Goal: Task Accomplishment & Management: Use online tool/utility

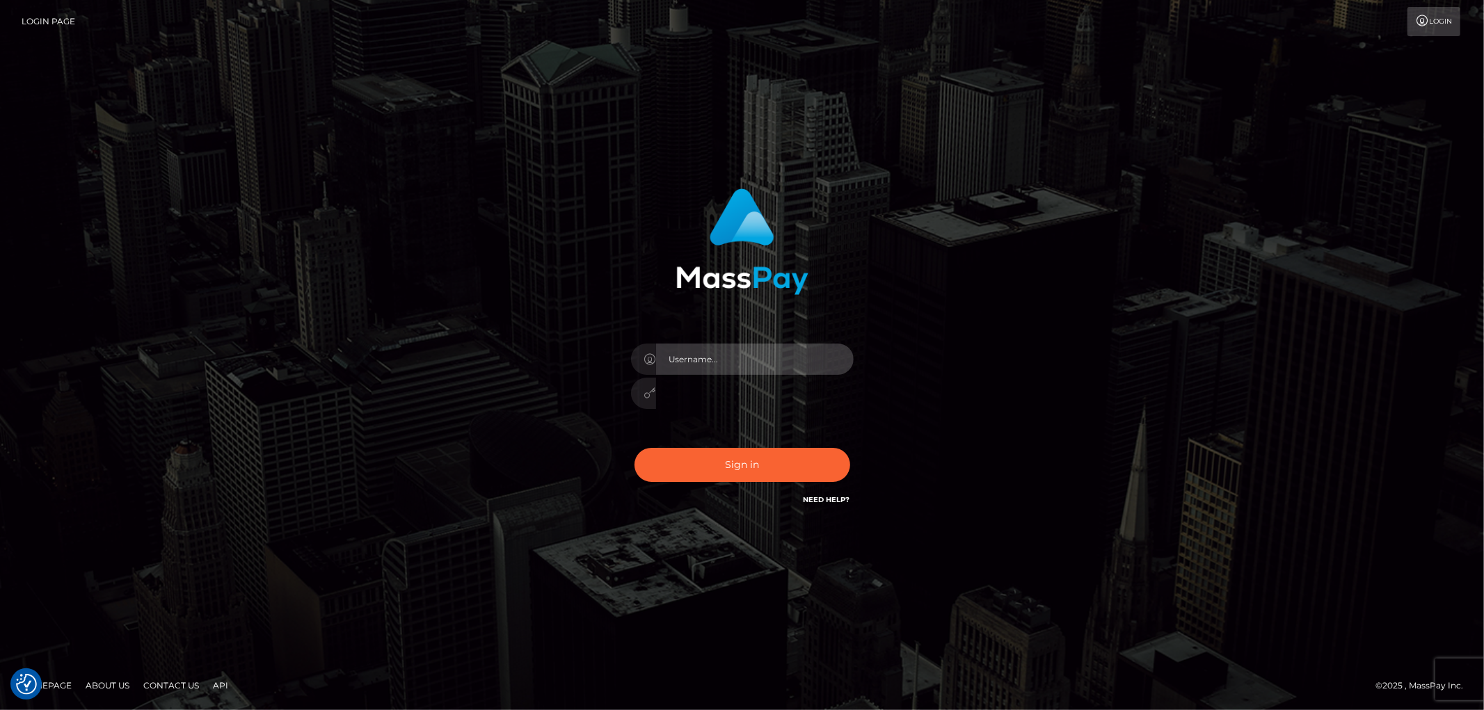
click at [844, 358] on input "text" at bounding box center [755, 359] width 198 height 31
type input "dfallu2"
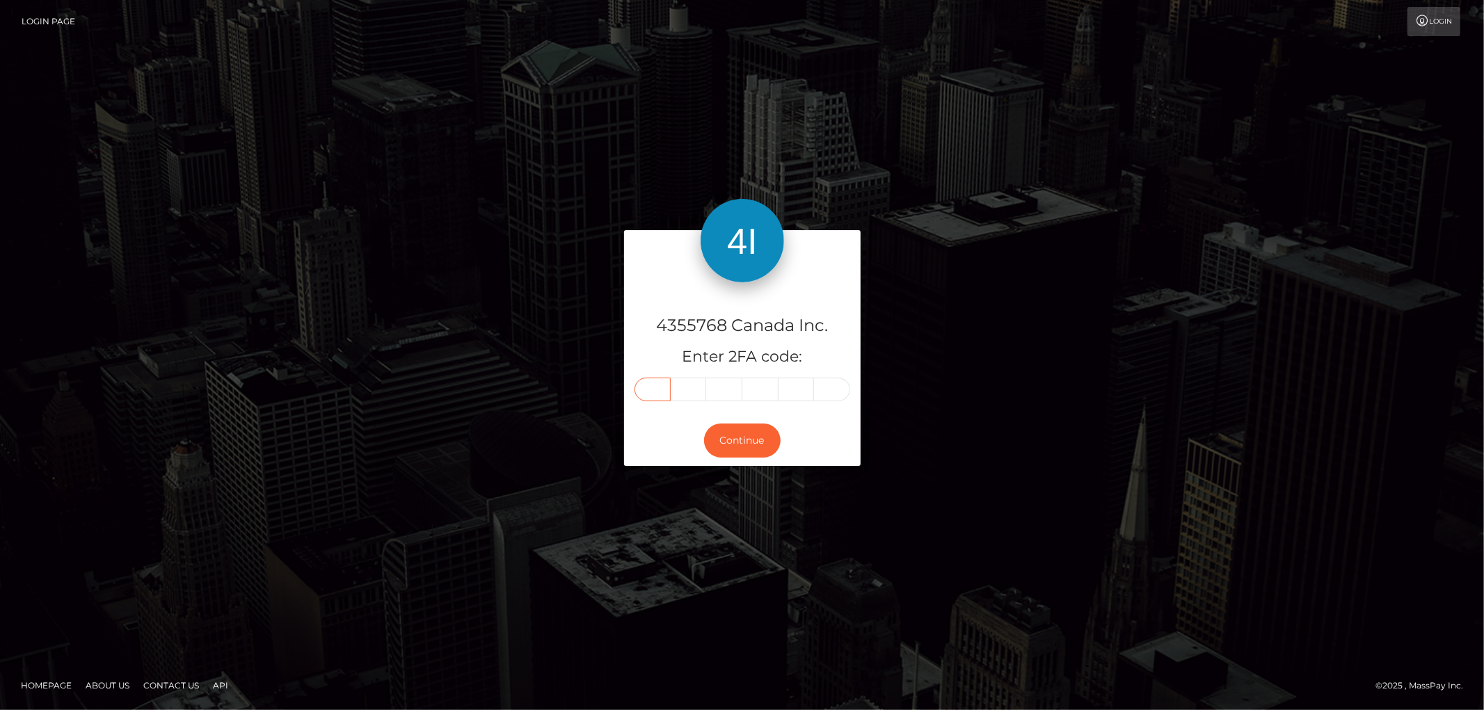
click at [649, 391] on input "text" at bounding box center [653, 390] width 36 height 24
type input "3"
type input "6"
type input "9"
type input "2"
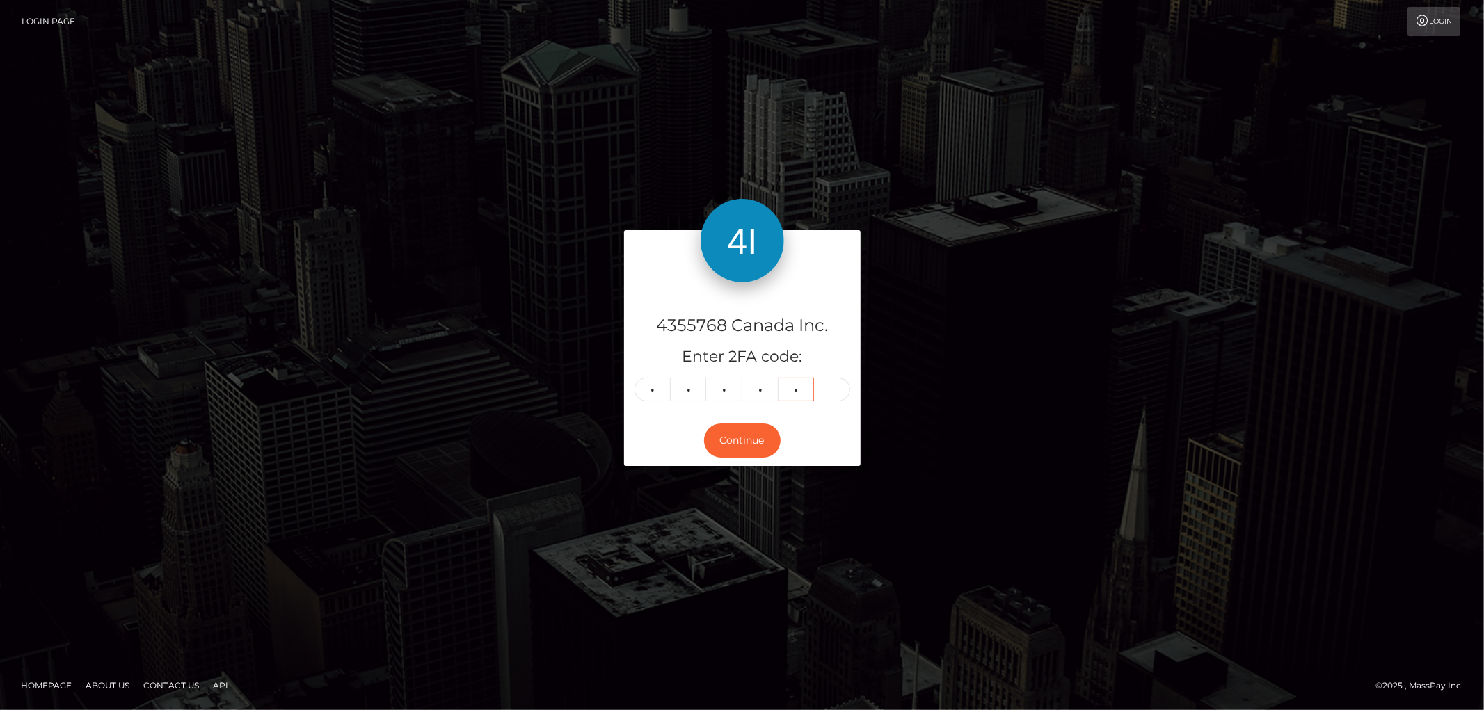
type input "1"
type input "2"
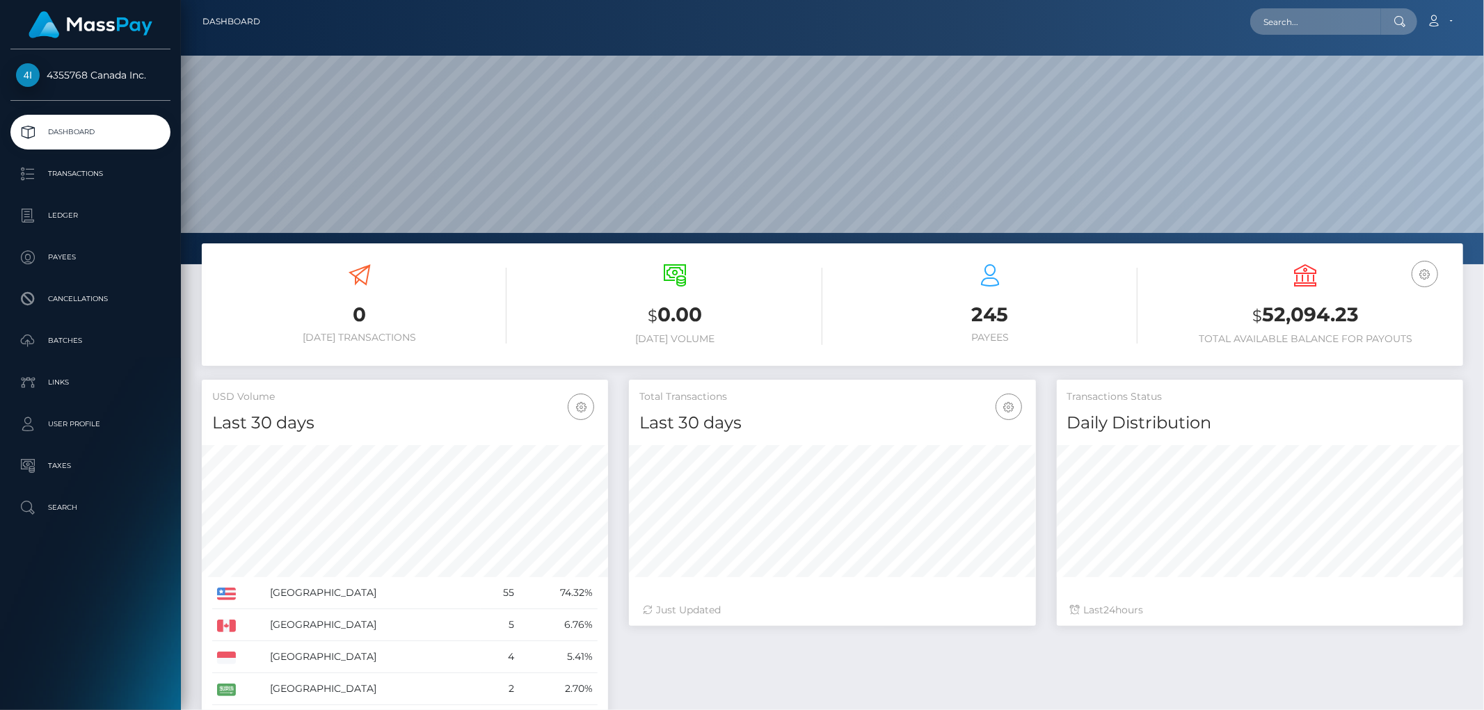
scroll to position [246, 406]
click at [77, 338] on p "Batches" at bounding box center [90, 340] width 149 height 21
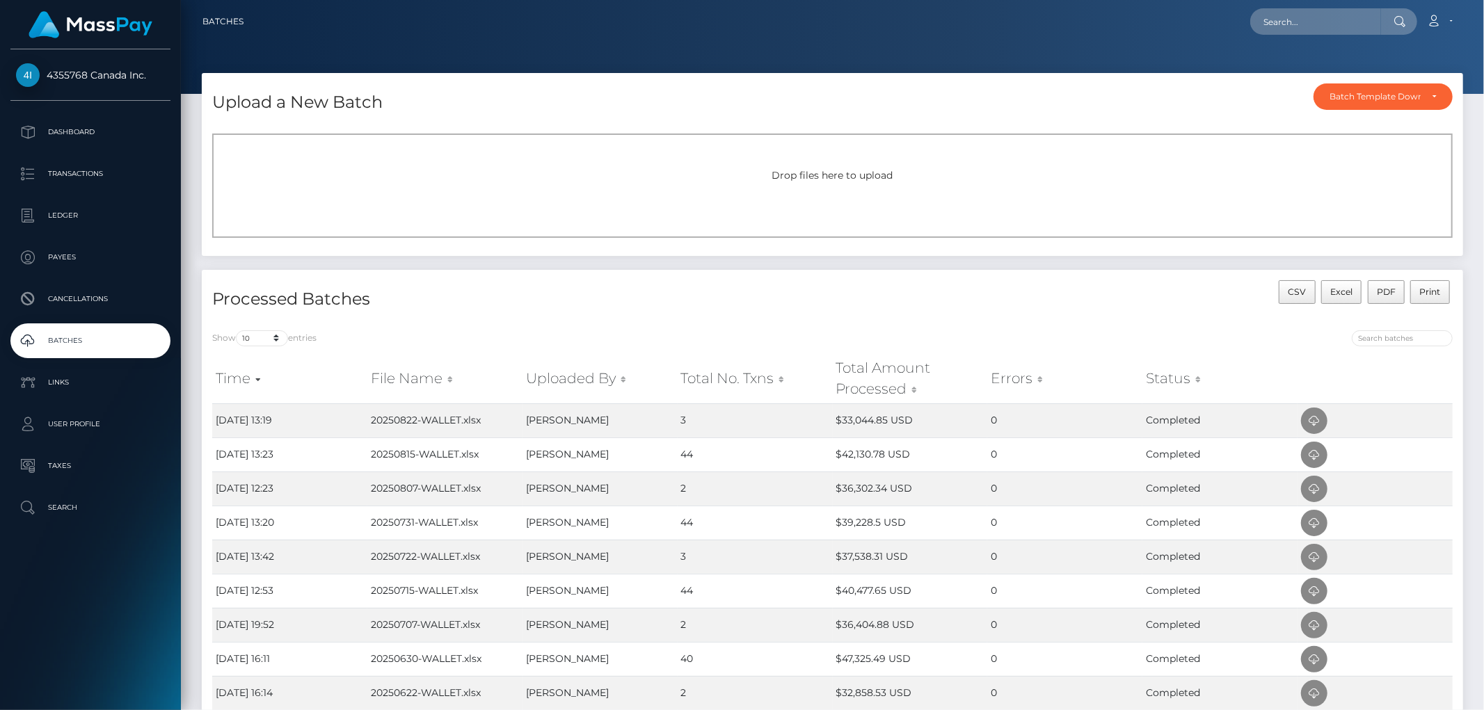
click at [742, 196] on div "Drop files here to upload" at bounding box center [832, 186] width 1241 height 104
click at [1318, 420] on icon at bounding box center [1314, 421] width 17 height 17
click at [808, 170] on span "Drop files here to upload" at bounding box center [832, 175] width 121 height 13
